Goal: Use online tool/utility: Utilize a website feature to perform a specific function

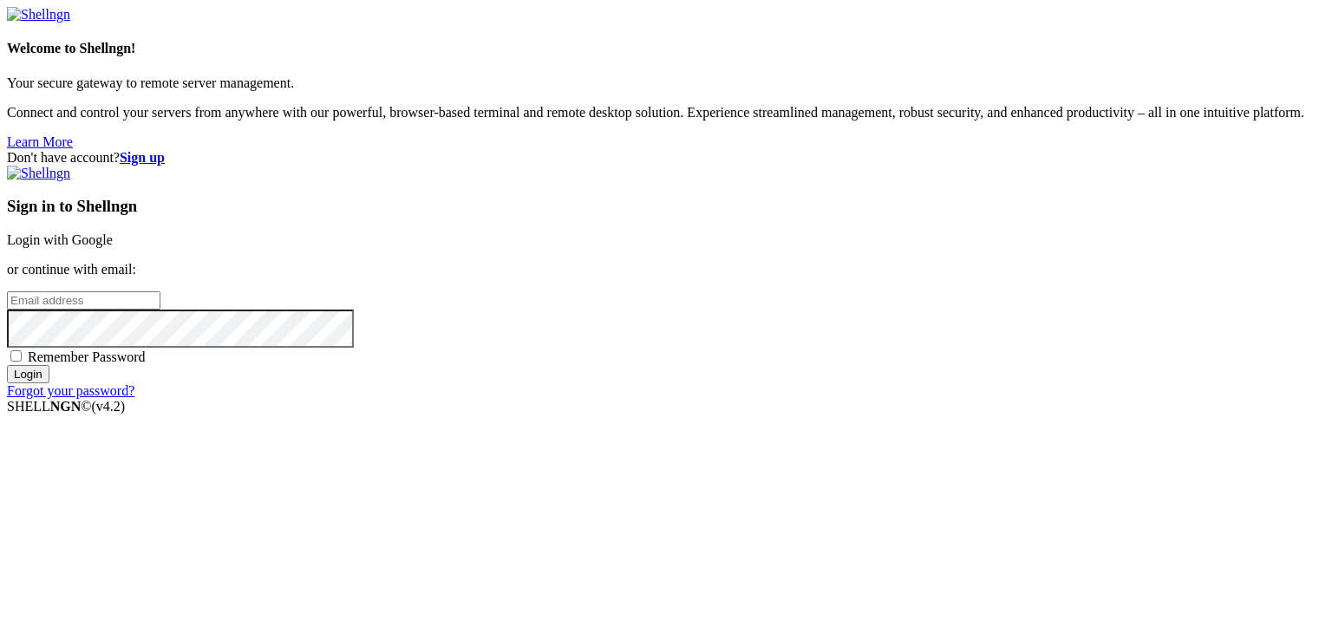
click at [113, 232] on link "Login with Google" at bounding box center [60, 239] width 106 height 15
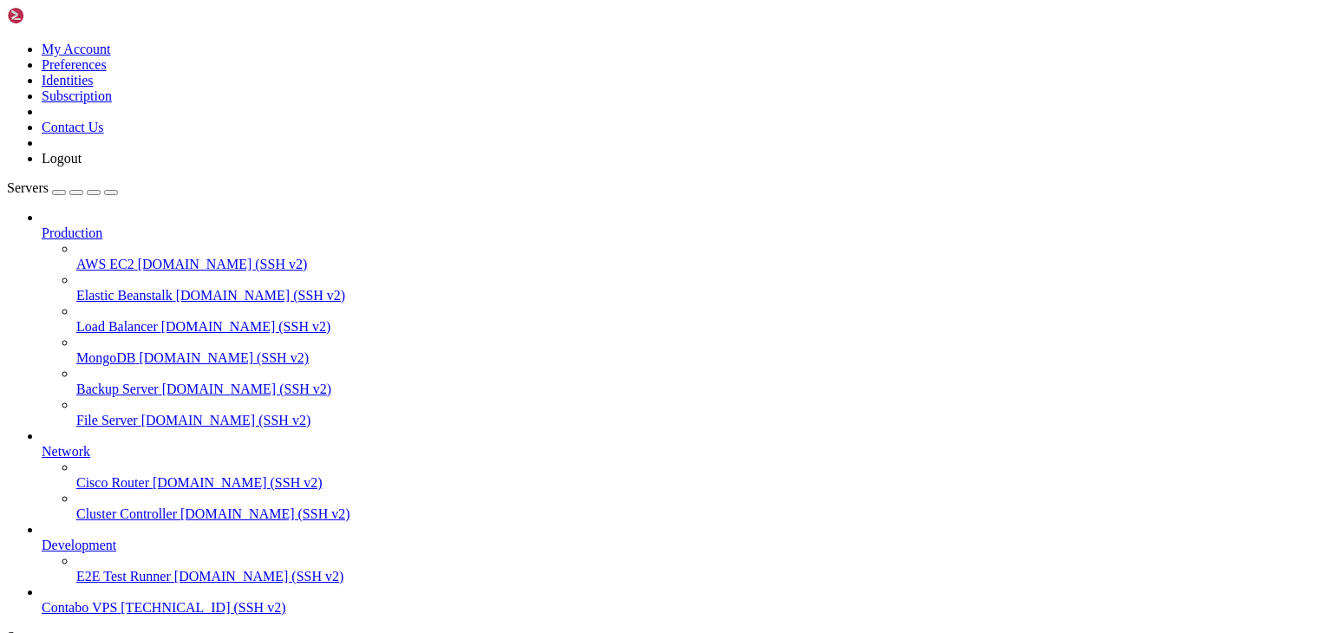
scroll to position [66, 0]
click at [117, 600] on span "Contabo VPS" at bounding box center [79, 607] width 75 height 15
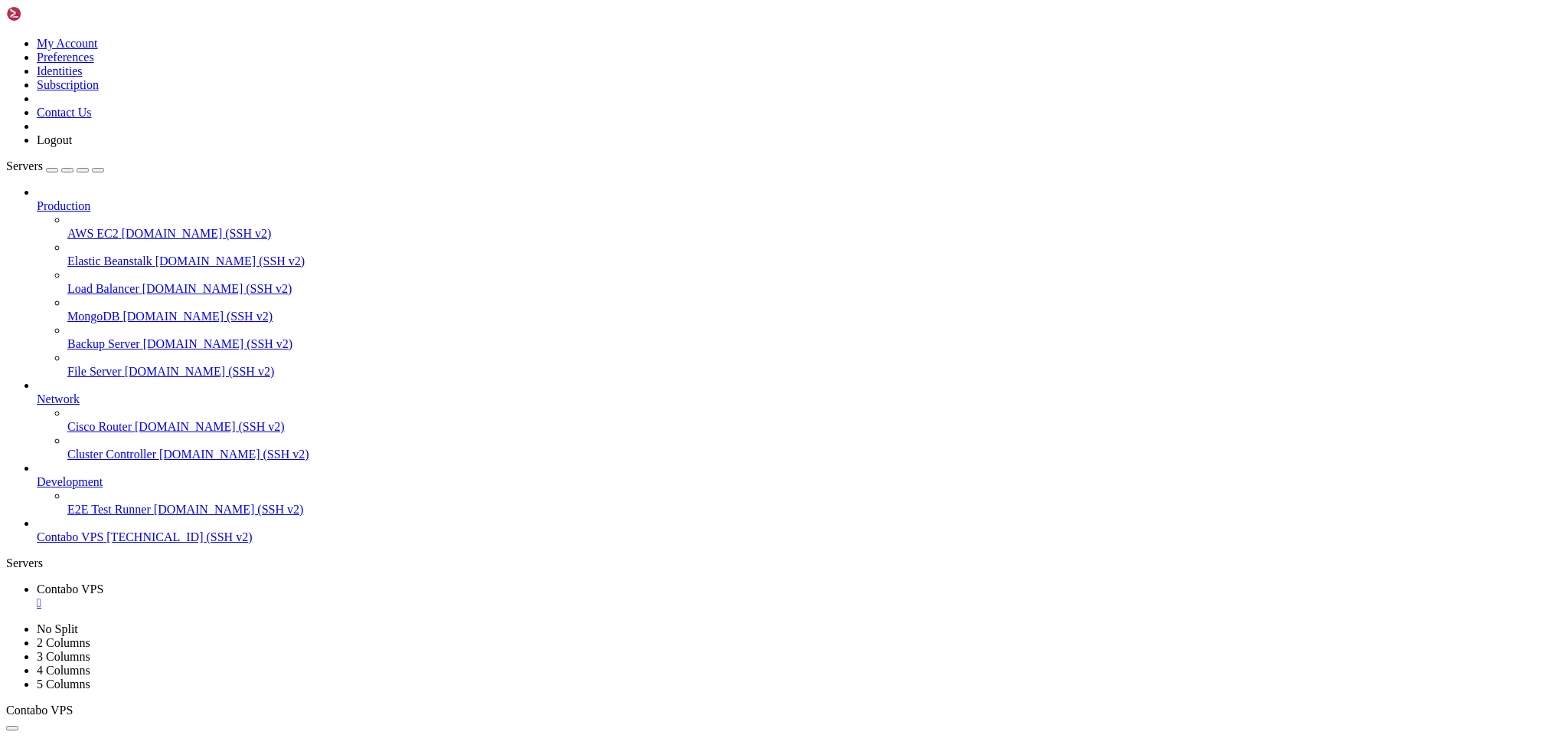
scroll to position [300, 0]
drag, startPoint x: 14, startPoint y: 884, endPoint x: 581, endPoint y: 1417, distance: 778.2
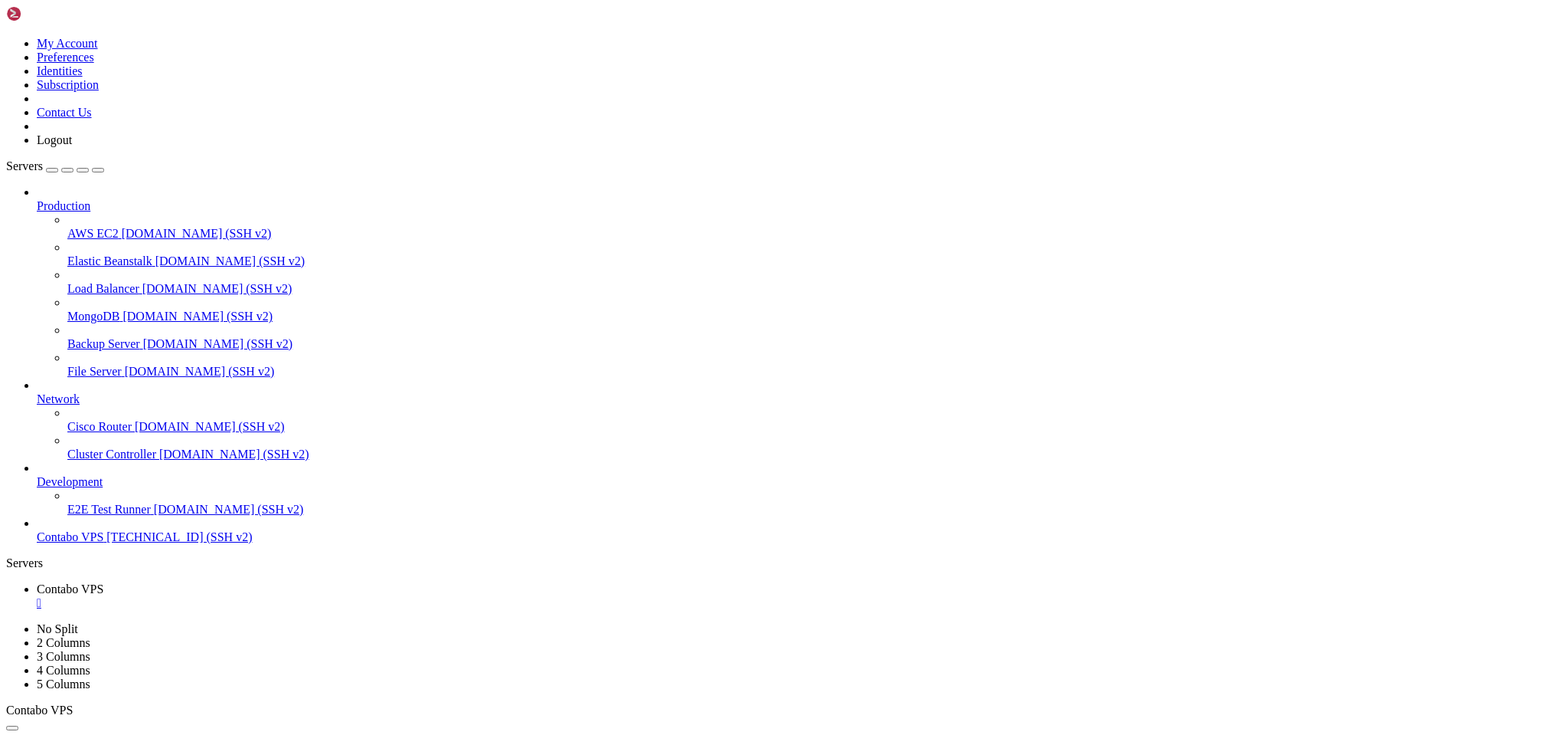
drag, startPoint x: 143, startPoint y: 1197, endPoint x: 133, endPoint y: 1027, distance: 170.3
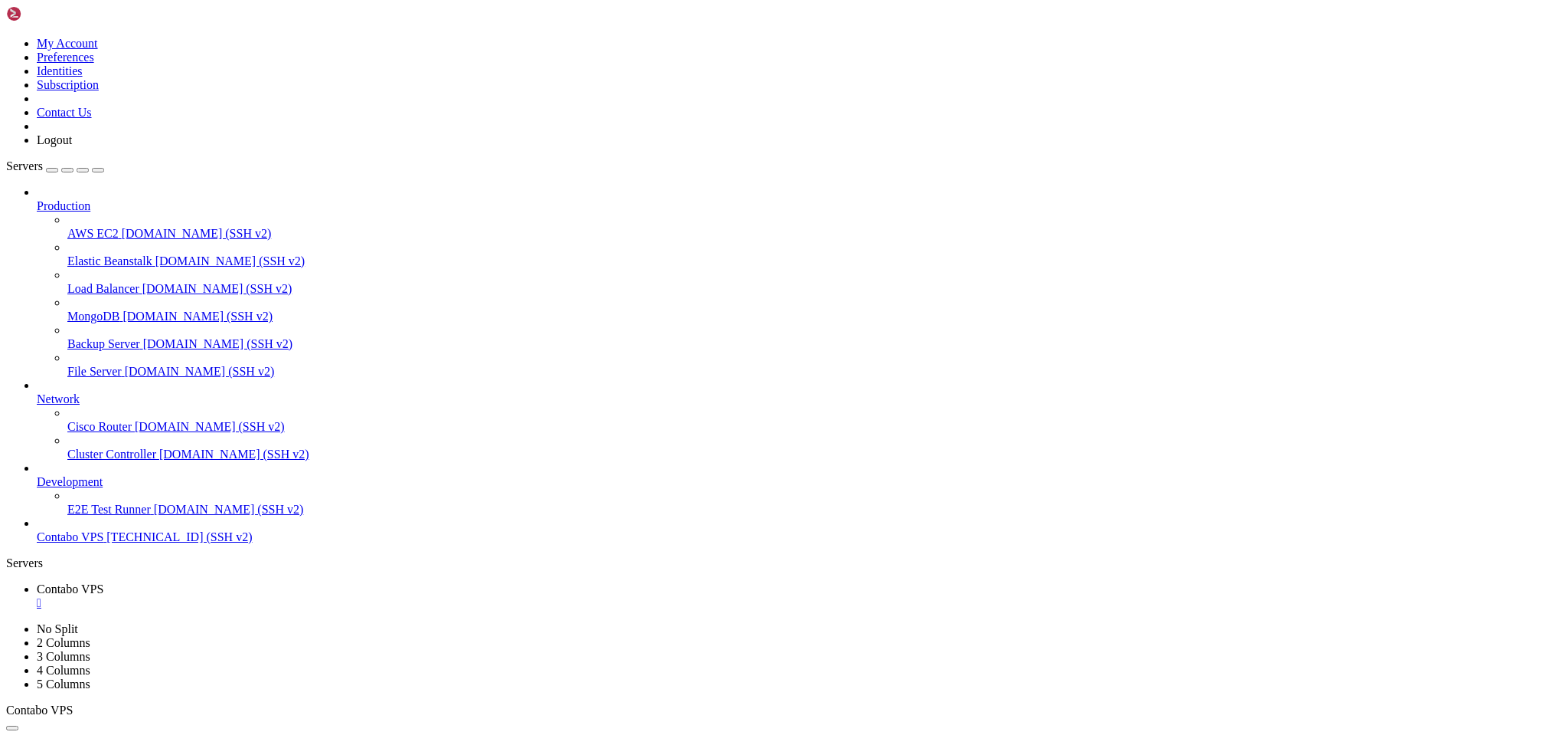
scroll to position [417, 0]
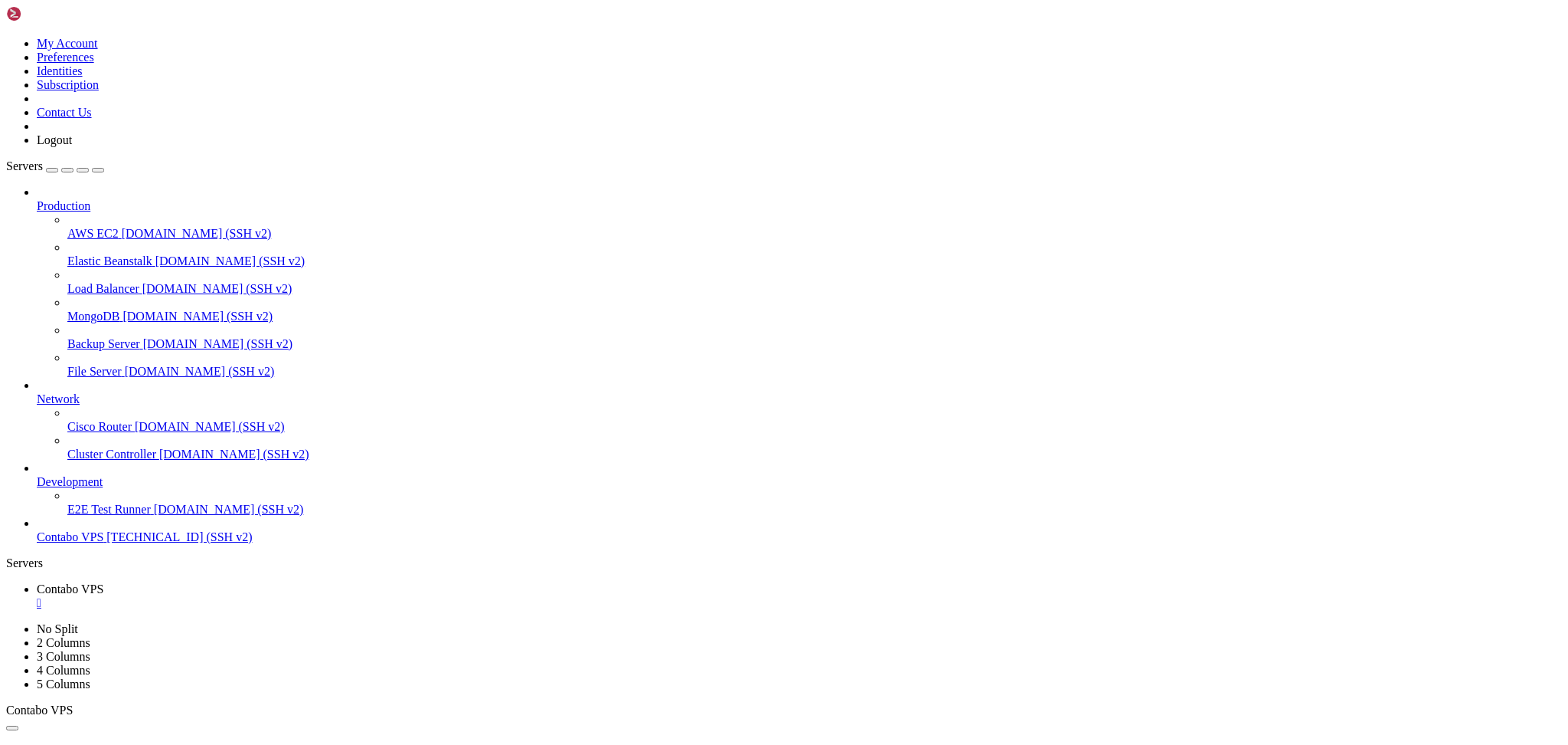
drag, startPoint x: 222, startPoint y: 1455, endPoint x: 194, endPoint y: 1456, distance: 28.0
drag, startPoint x: 220, startPoint y: 1453, endPoint x: 18, endPoint y: 1453, distance: 202.0
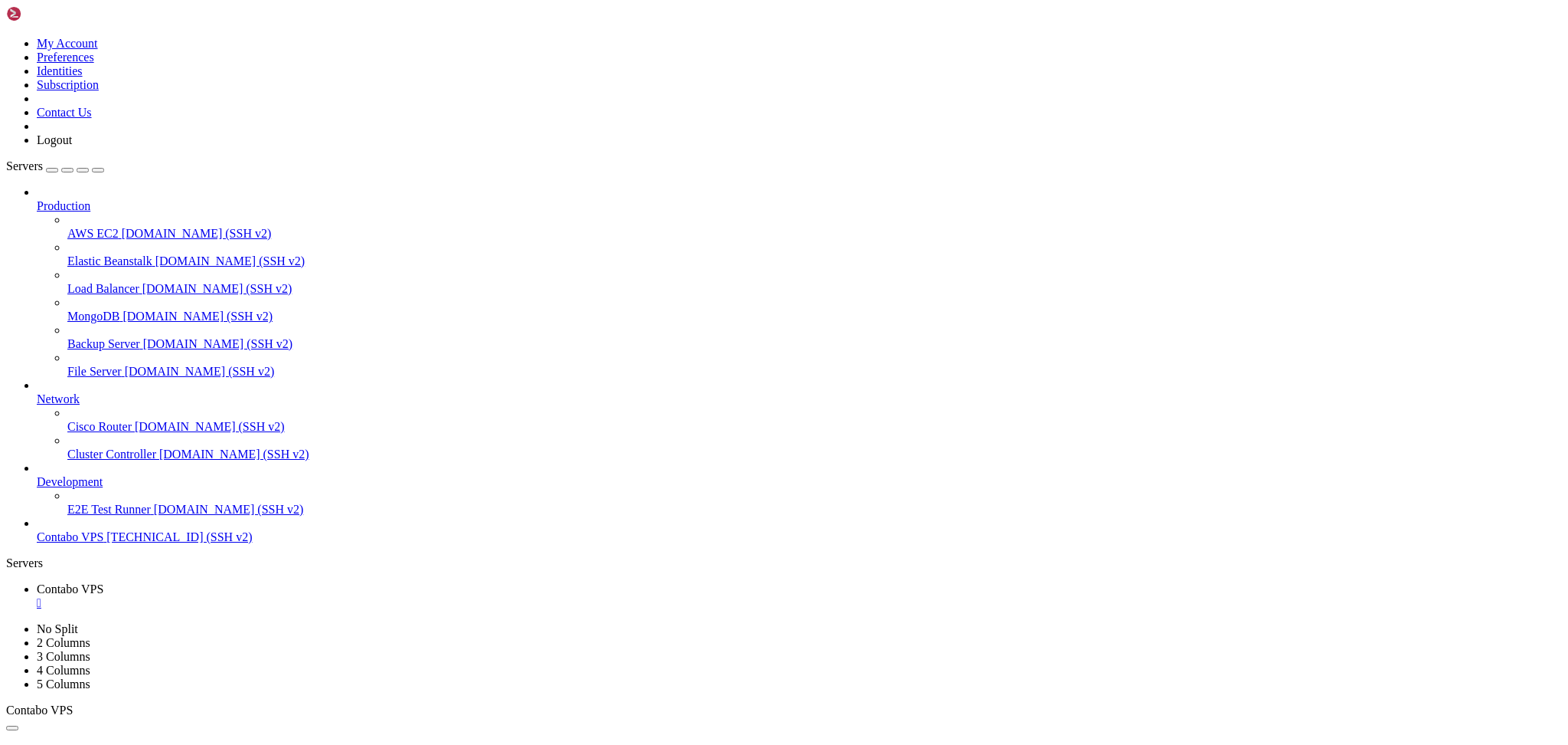
drag, startPoint x: 111, startPoint y: 1293, endPoint x: 86, endPoint y: 1292, distance: 25.0
drag, startPoint x: 11, startPoint y: 1292, endPoint x: 43, endPoint y: 1292, distance: 32.0
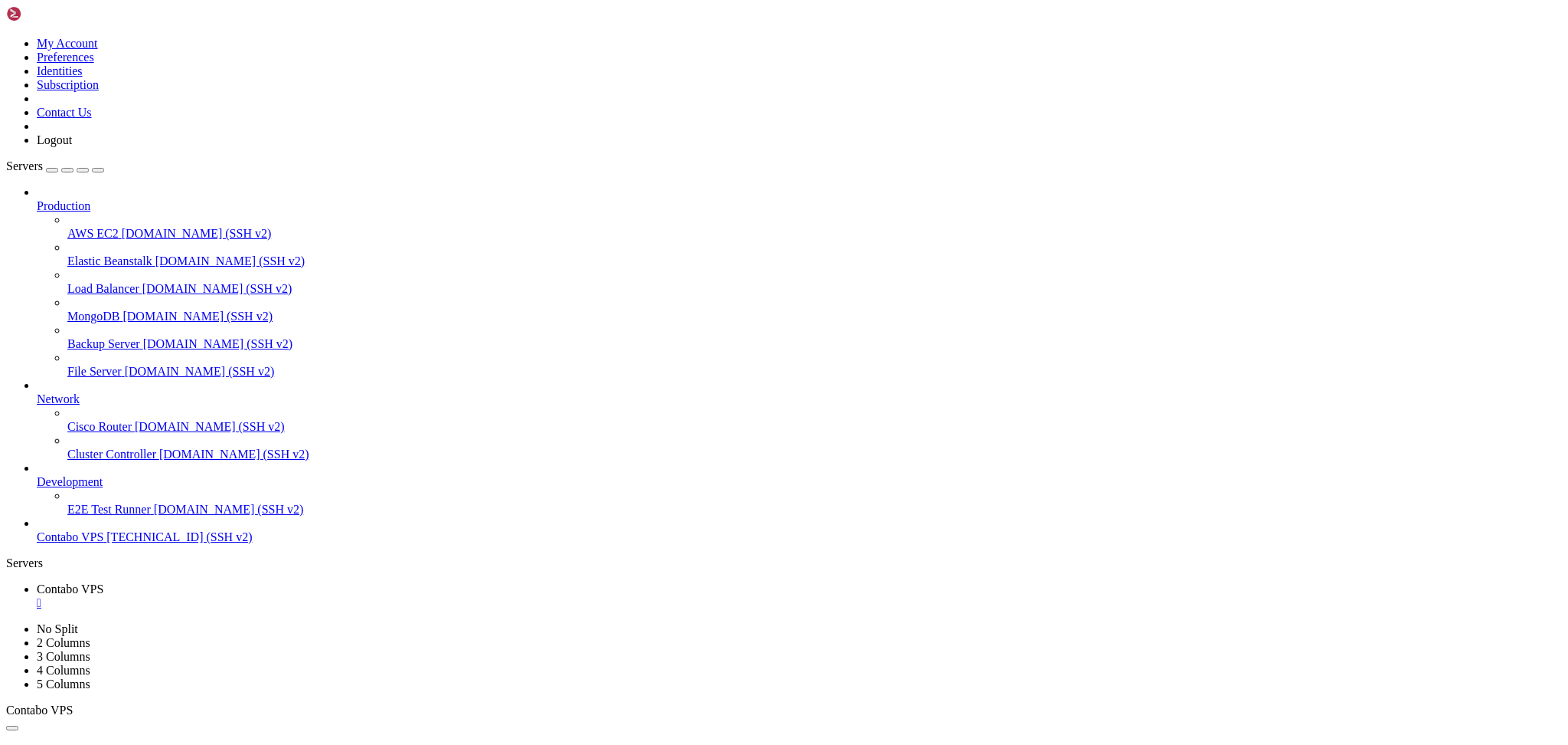
drag, startPoint x: 11, startPoint y: 1297, endPoint x: 56, endPoint y: 1300, distance: 45.1
drag, startPoint x: 92, startPoint y: 1297, endPoint x: 101, endPoint y: 1297, distance: 9.0
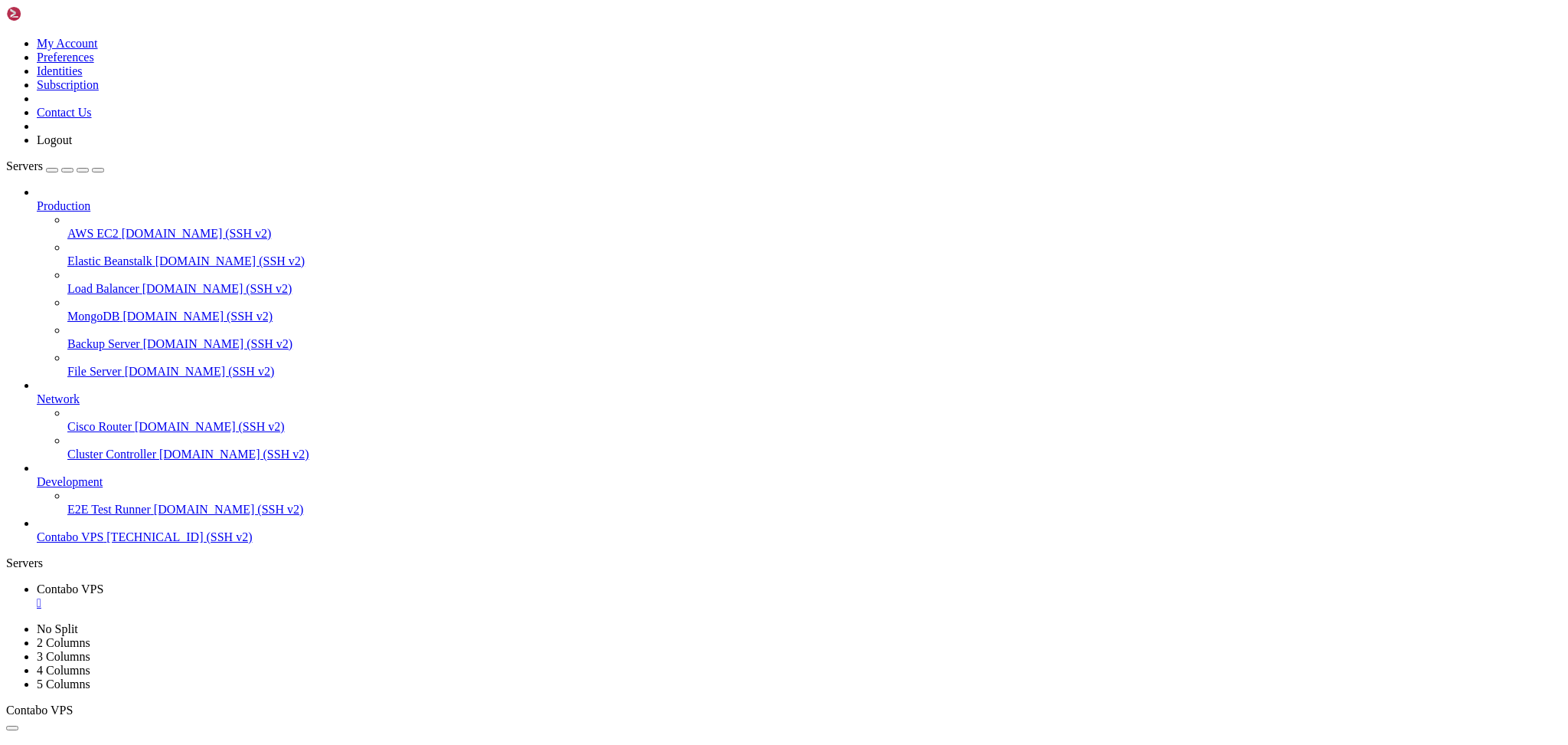
drag, startPoint x: 115, startPoint y: 1297, endPoint x: 12, endPoint y: 1297, distance: 103.0
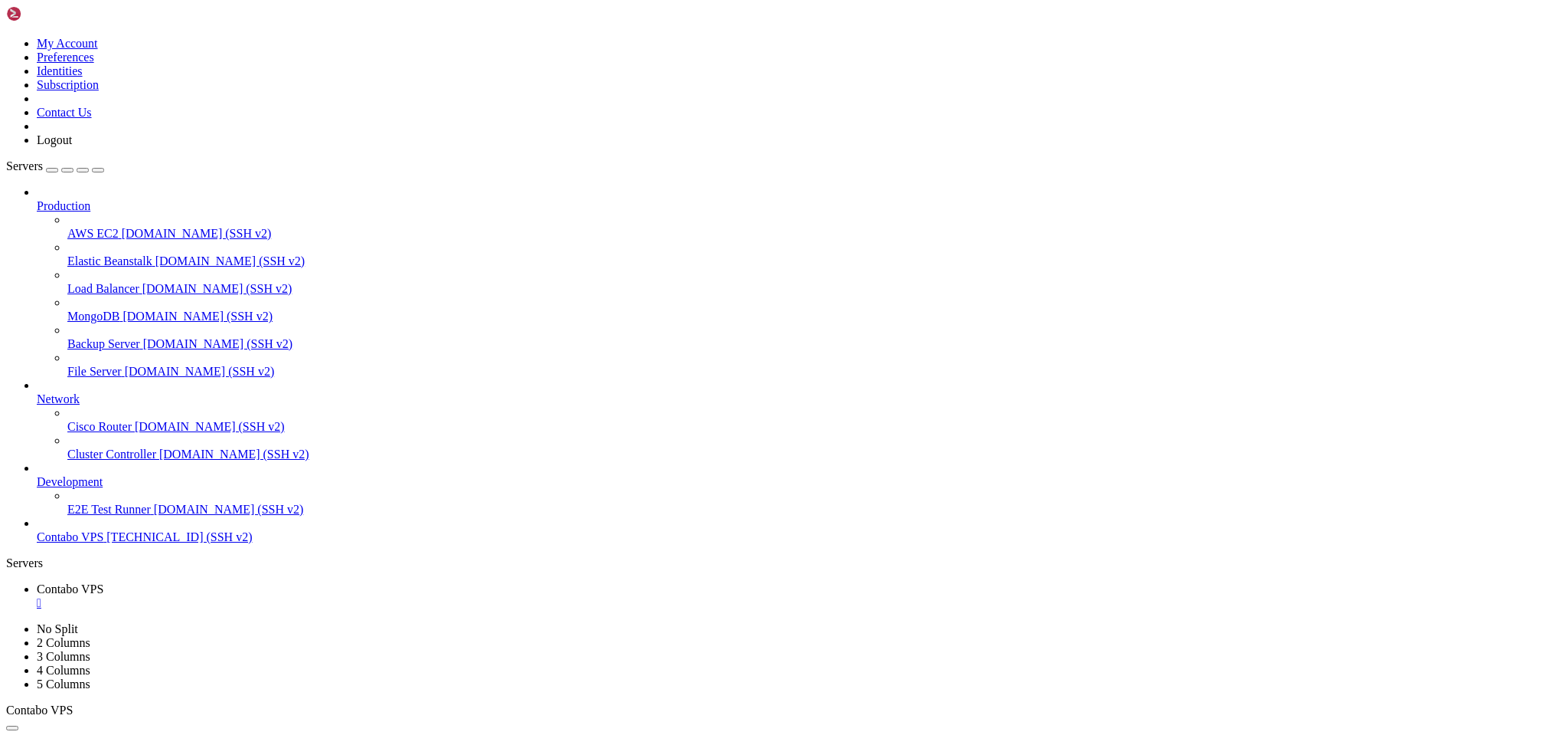
drag, startPoint x: 415, startPoint y: 1476, endPoint x: 13, endPoint y: 1483, distance: 402.1
copy x-row "git config --local credential.helper 'cache --timeout=14400'"
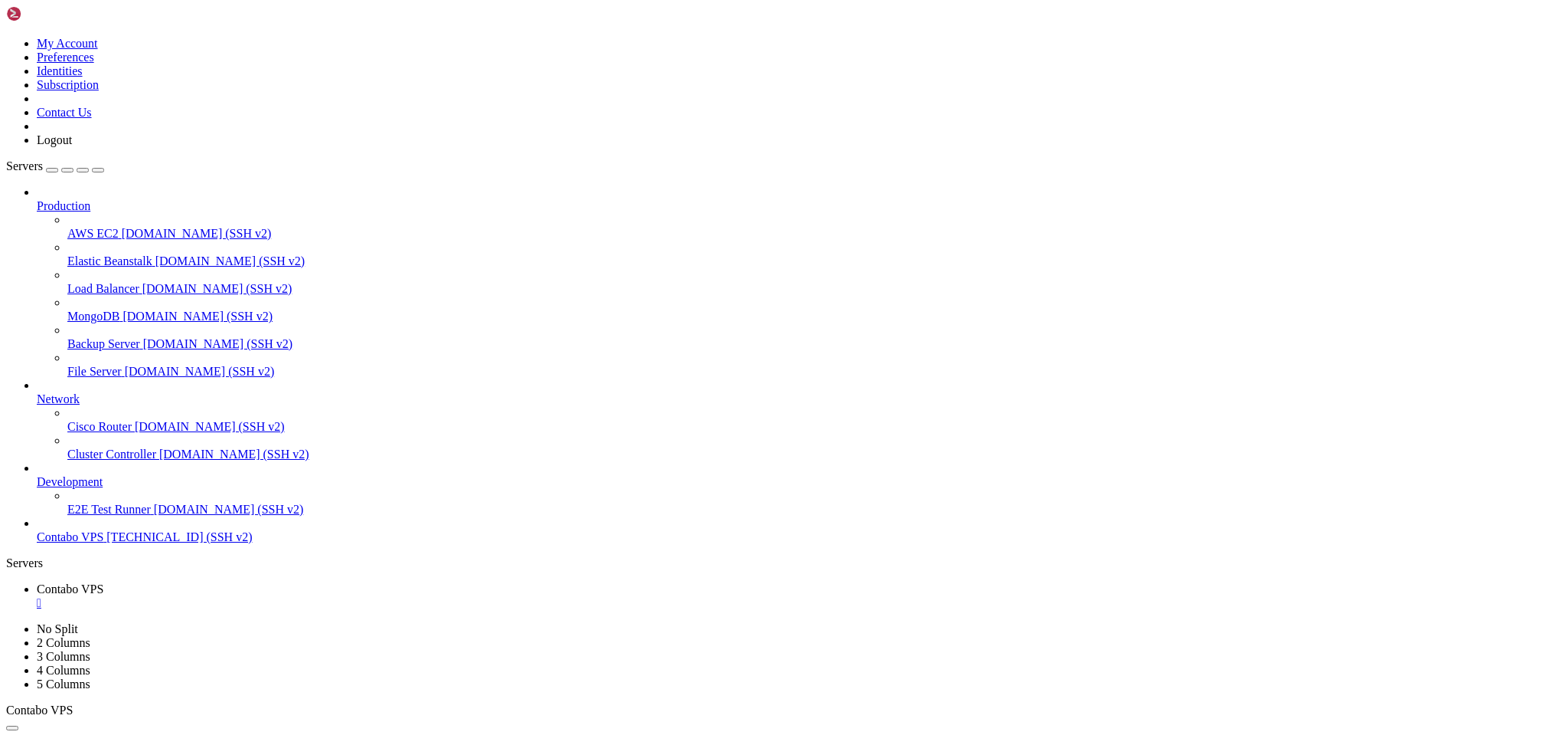
drag, startPoint x: 610, startPoint y: 1496, endPoint x: 595, endPoint y: 1497, distance: 15.0
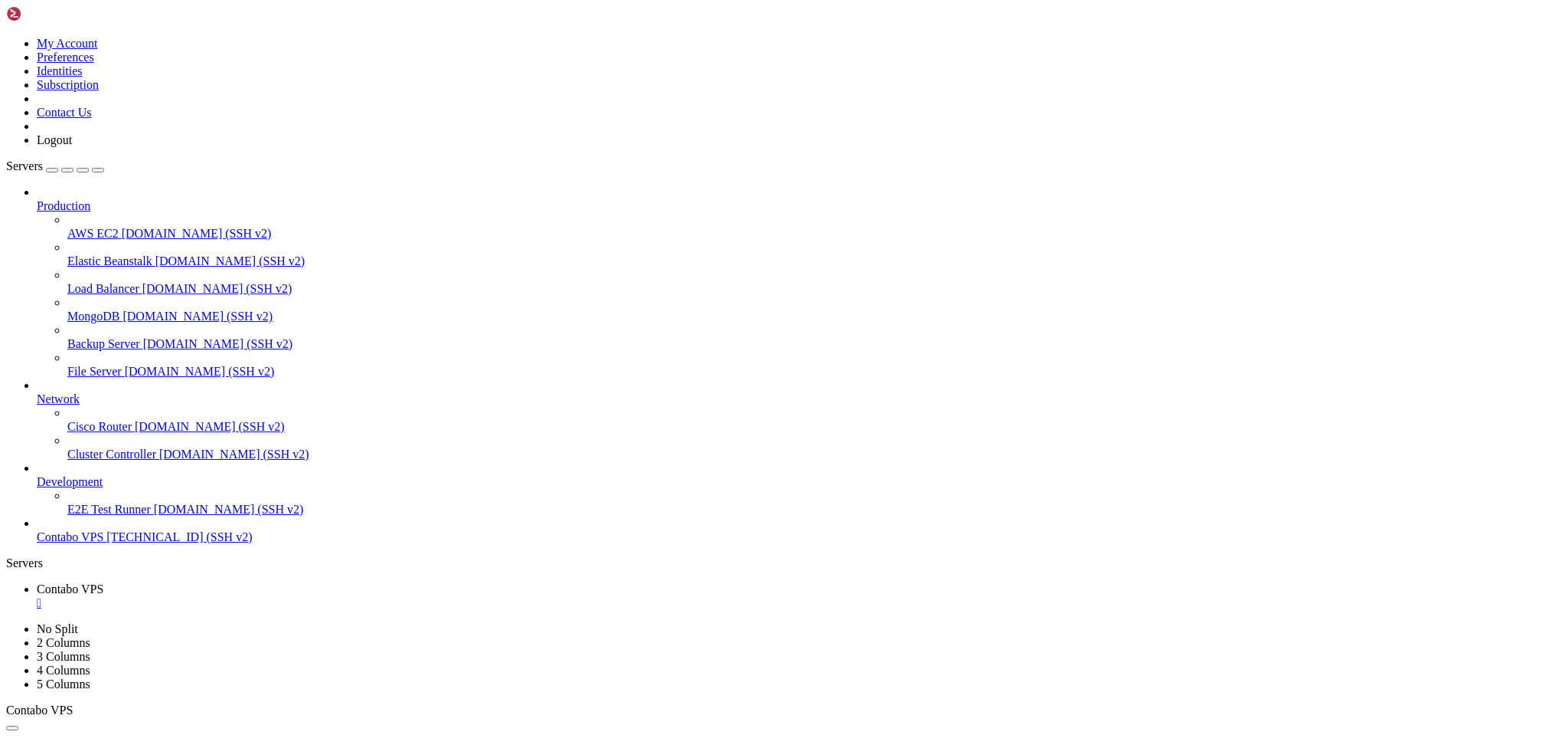
drag, startPoint x: 779, startPoint y: 1494, endPoint x: 374, endPoint y: 1152, distance: 530.1
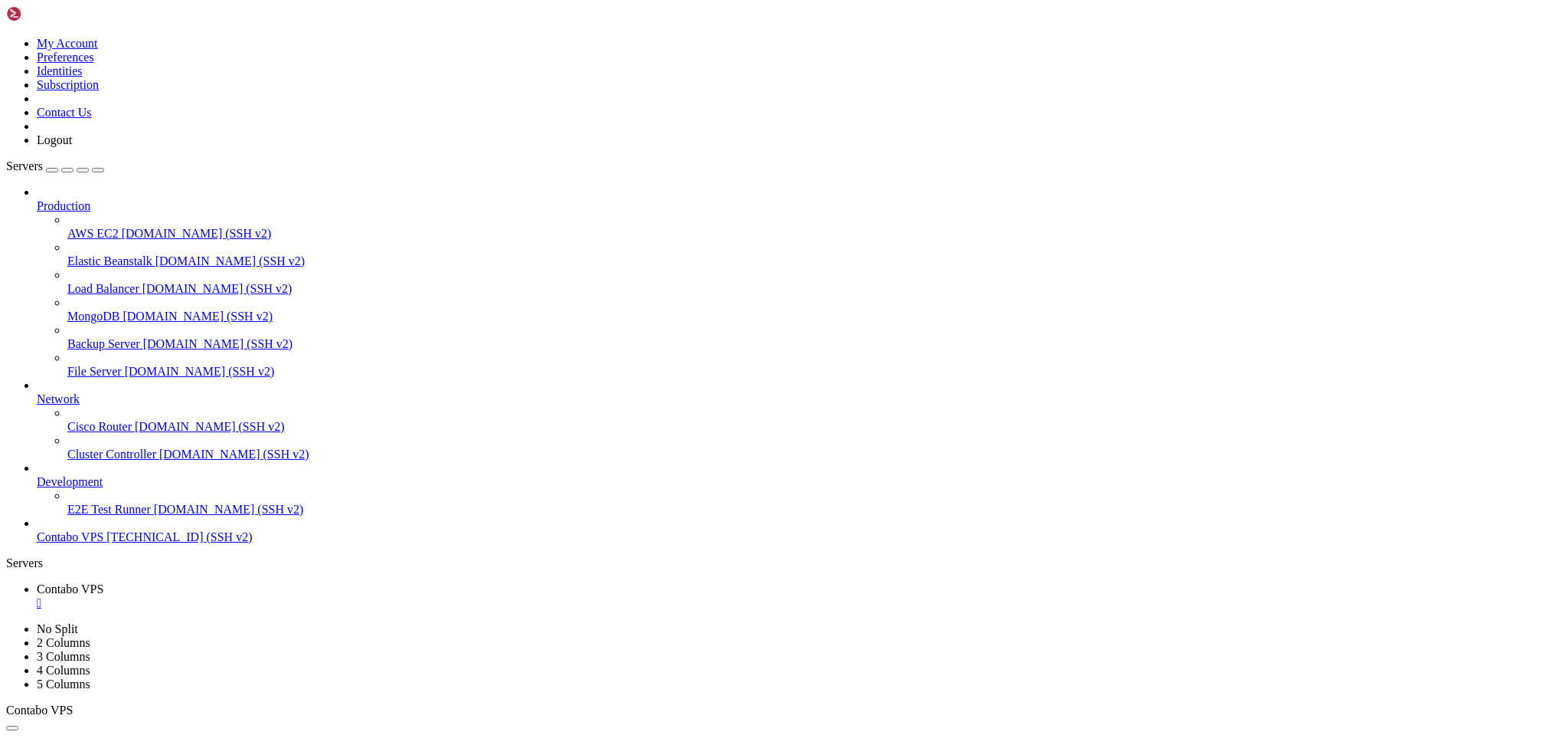
drag, startPoint x: 198, startPoint y: 1334, endPoint x: 289, endPoint y: 1352, distance: 92.8
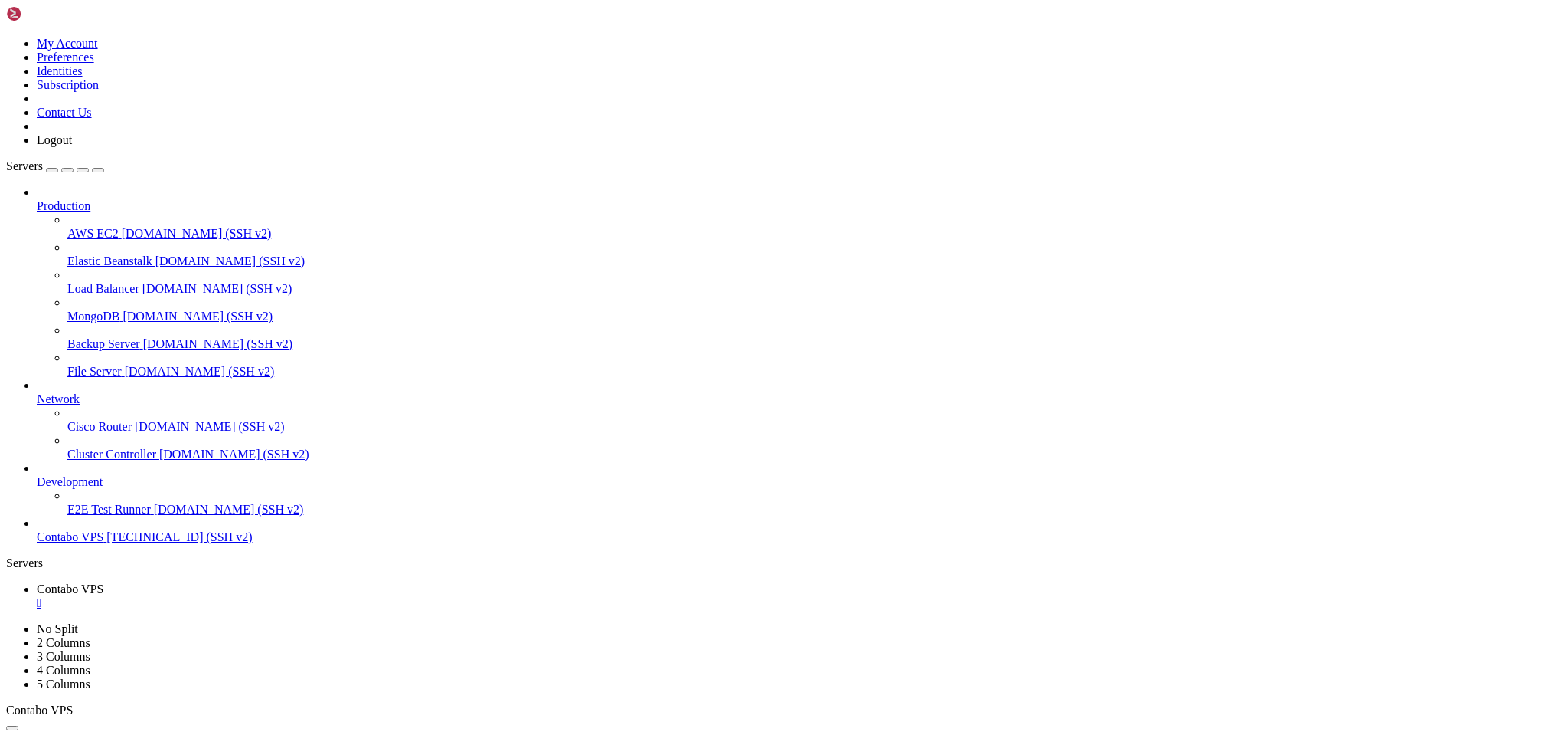
scroll to position [3945, 0]
drag, startPoint x: 218, startPoint y: 1335, endPoint x: 462, endPoint y: 1478, distance: 282.8
drag, startPoint x: 369, startPoint y: 1451, endPoint x: 17, endPoint y: 963, distance: 601.7
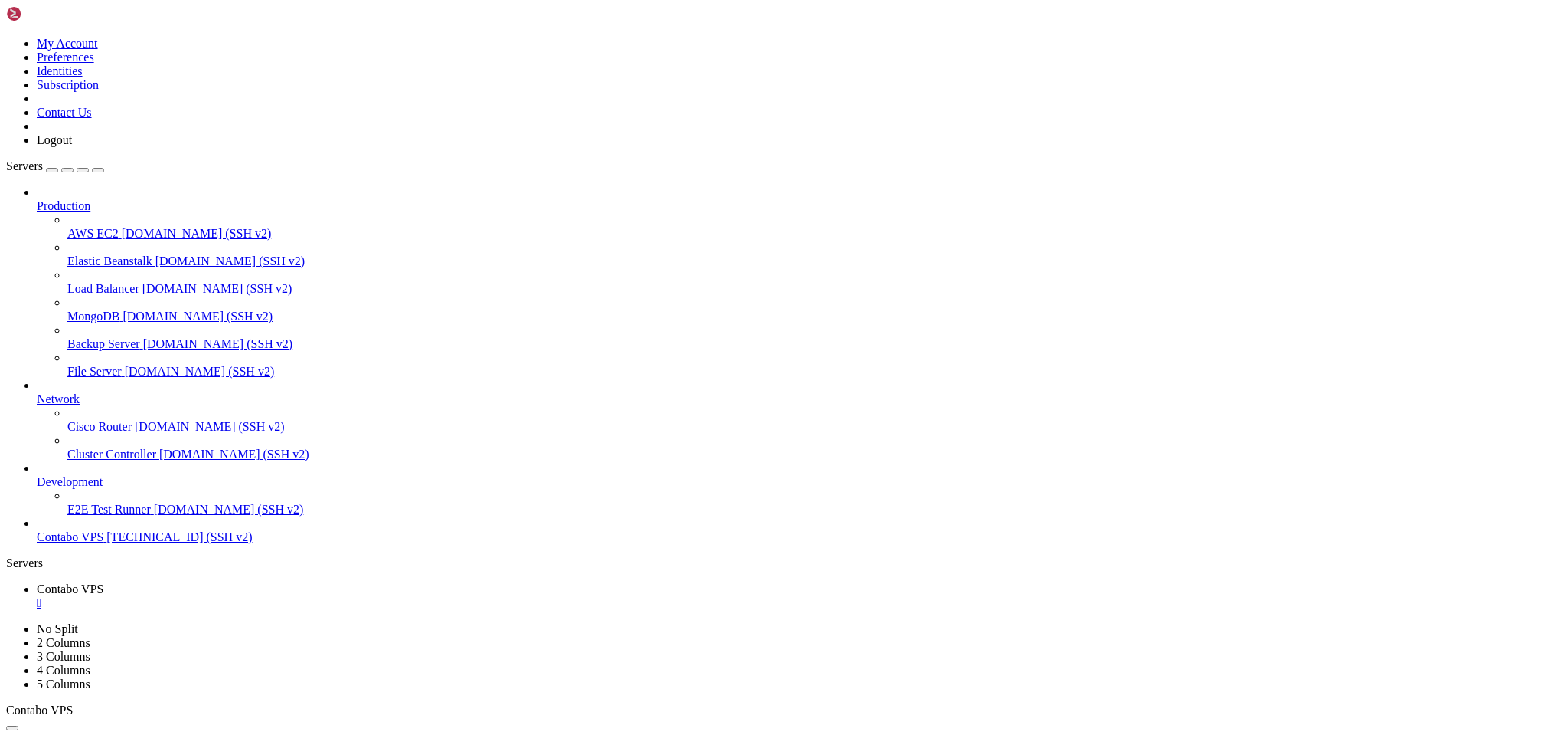
scroll to position [9285, 0]
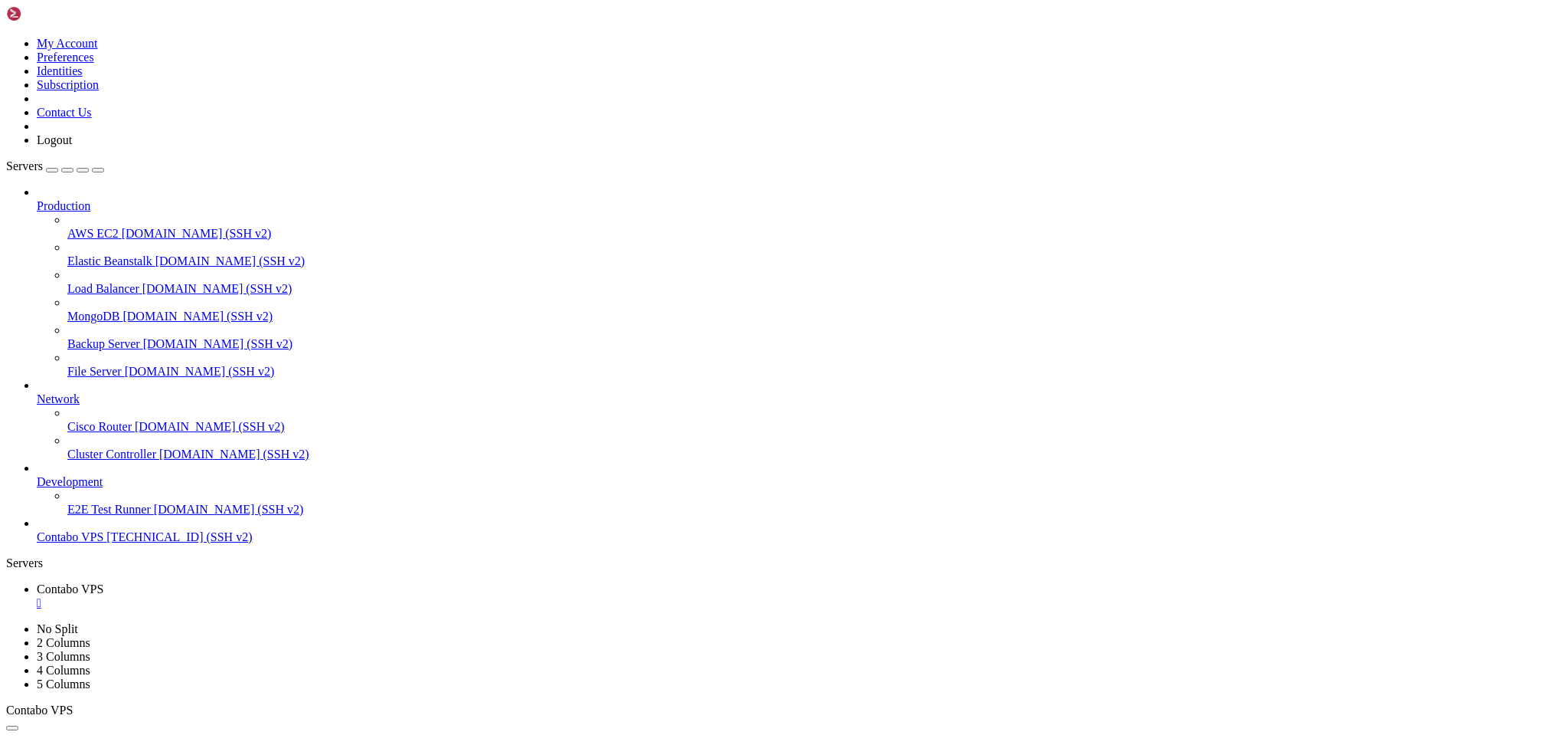
drag, startPoint x: 178, startPoint y: 1458, endPoint x: 169, endPoint y: 1459, distance: 9.1
drag, startPoint x: 618, startPoint y: 1501, endPoint x: 196, endPoint y: 1447, distance: 425.4
